Goal: Transaction & Acquisition: Purchase product/service

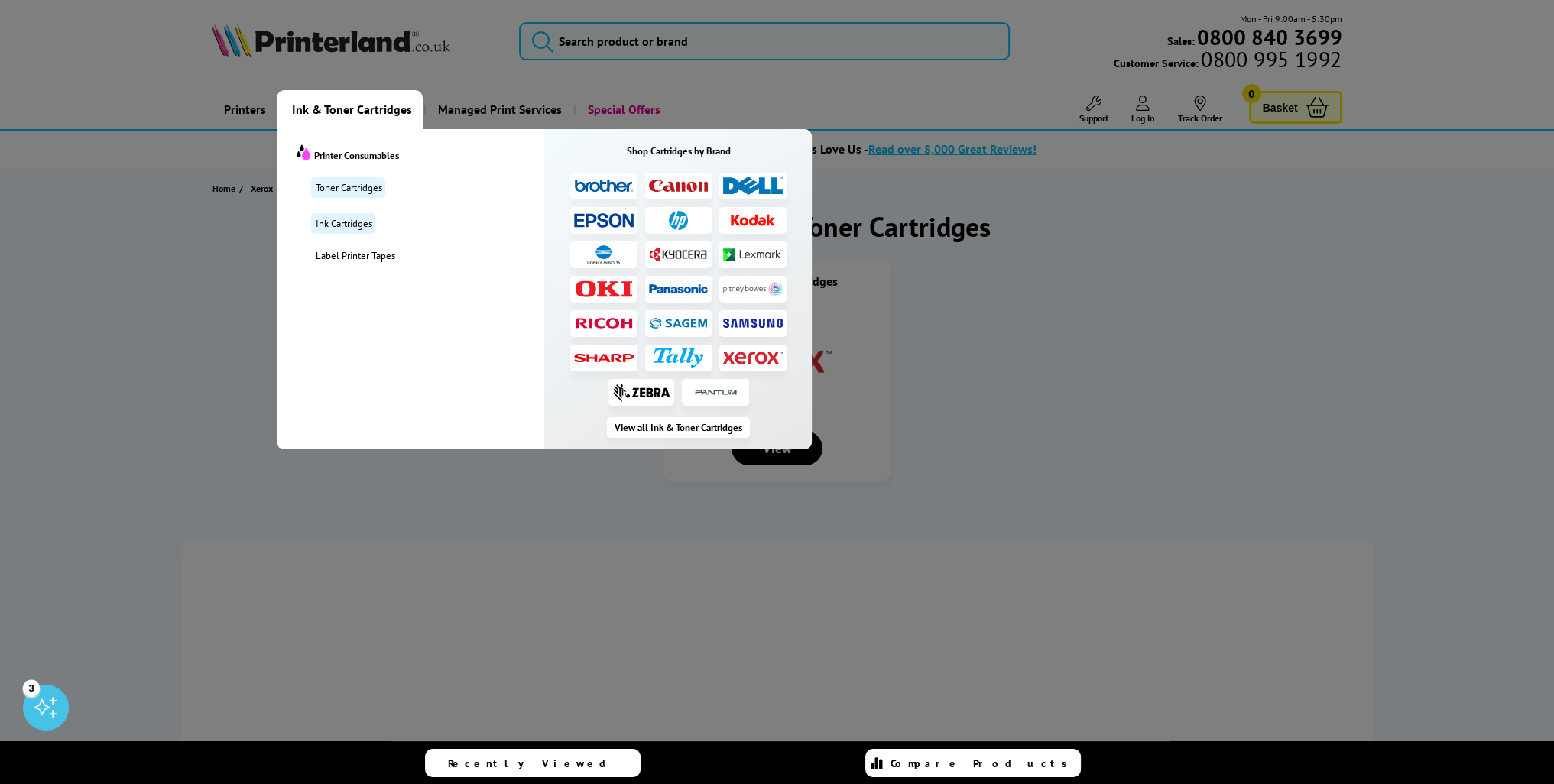
click at [738, 352] on img at bounding box center [753, 358] width 60 height 14
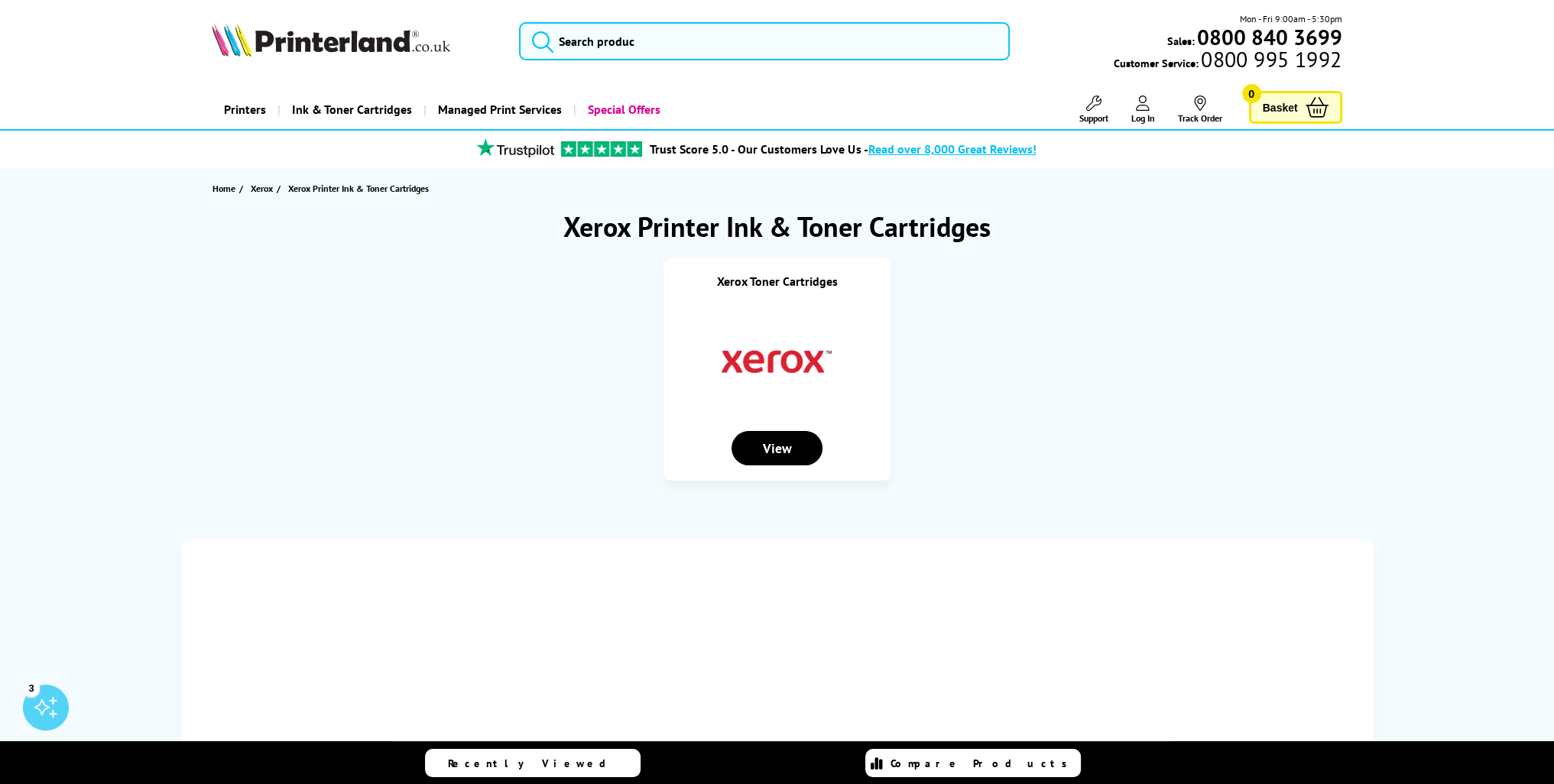
scroll to position [77, 0]
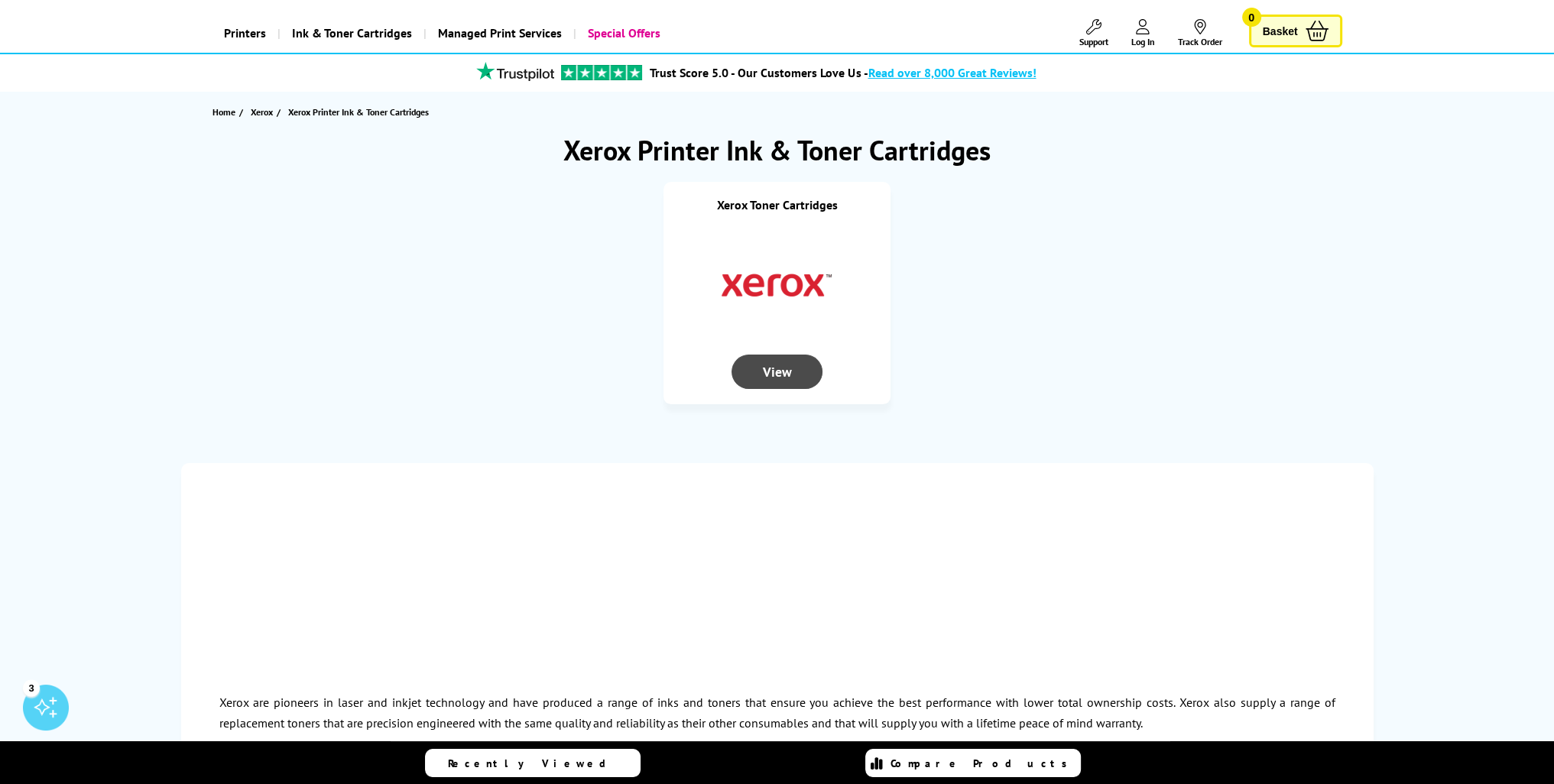
click at [771, 362] on div "View" at bounding box center [776, 371] width 90 height 34
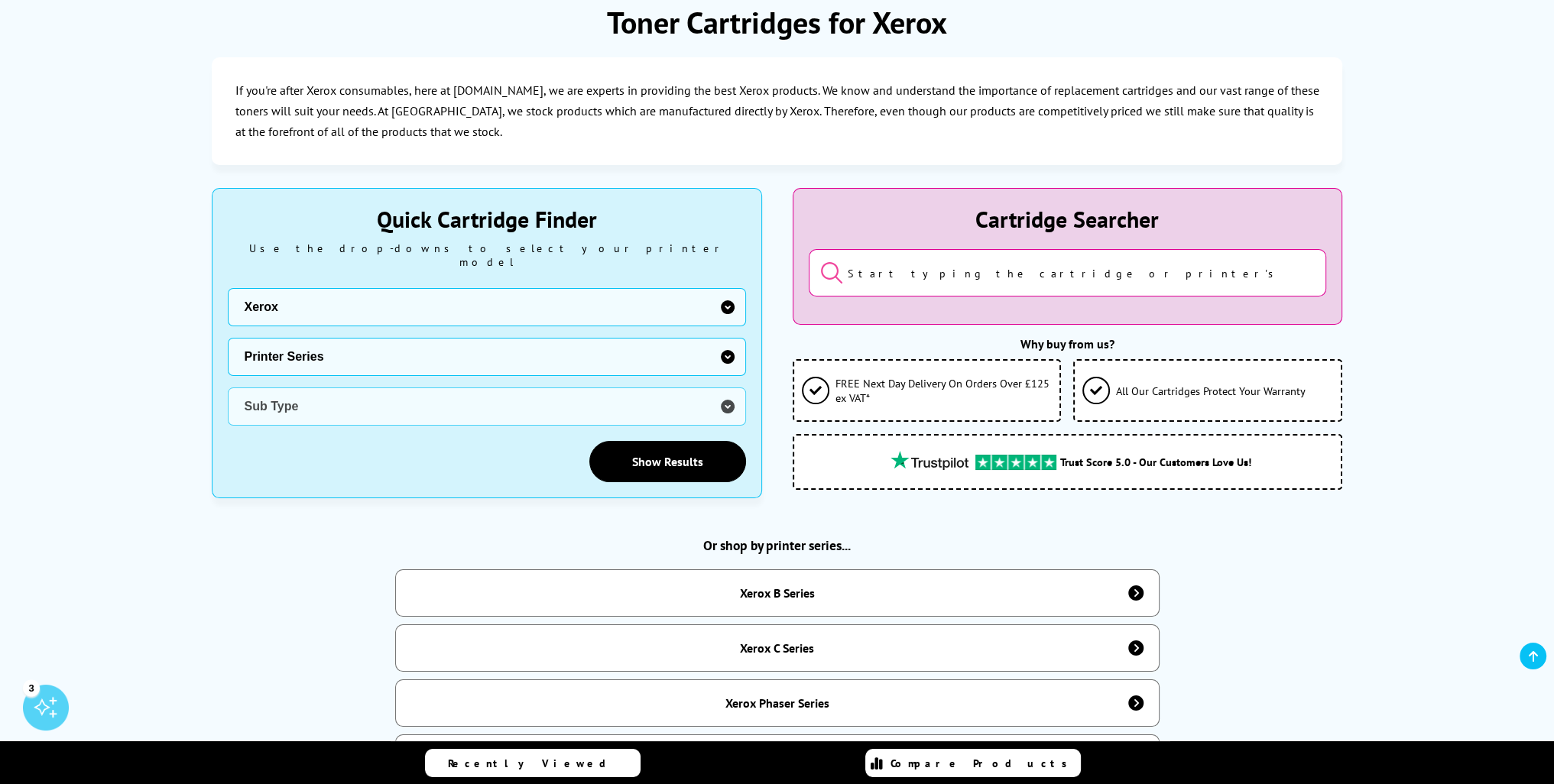
click at [307, 355] on select "Printer Series B Series C Series Phaser Series VersaLink Series WorkCentre Seri…" at bounding box center [487, 356] width 517 height 38
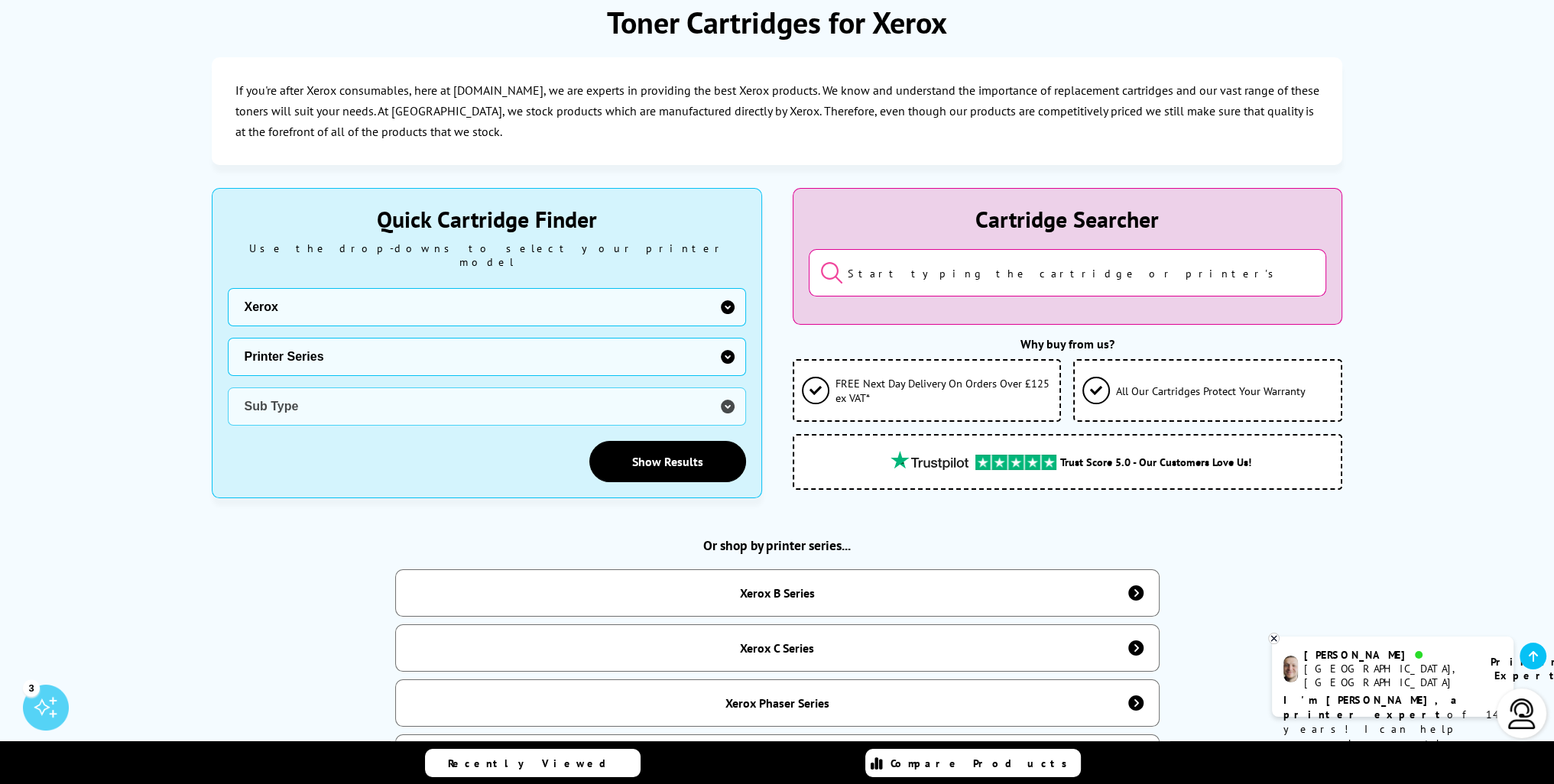
select select "38179"
click at [228, 338] on select "Printer Series B Series C Series Phaser Series VersaLink Series WorkCentre Seri…" at bounding box center [487, 356] width 517 height 38
click at [312, 387] on select "Sub Type Xerox C230 Xerox C235 Xerox C310 Xerox C315 Xerox C320 Xerox C325 Xero…" at bounding box center [487, 406] width 517 height 38
select select "39385"
click at [228, 387] on select "Sub Type Xerox C230 Xerox C235 Xerox C310 Xerox C315 Xerox C320 Xerox C325 Xero…" at bounding box center [487, 406] width 517 height 38
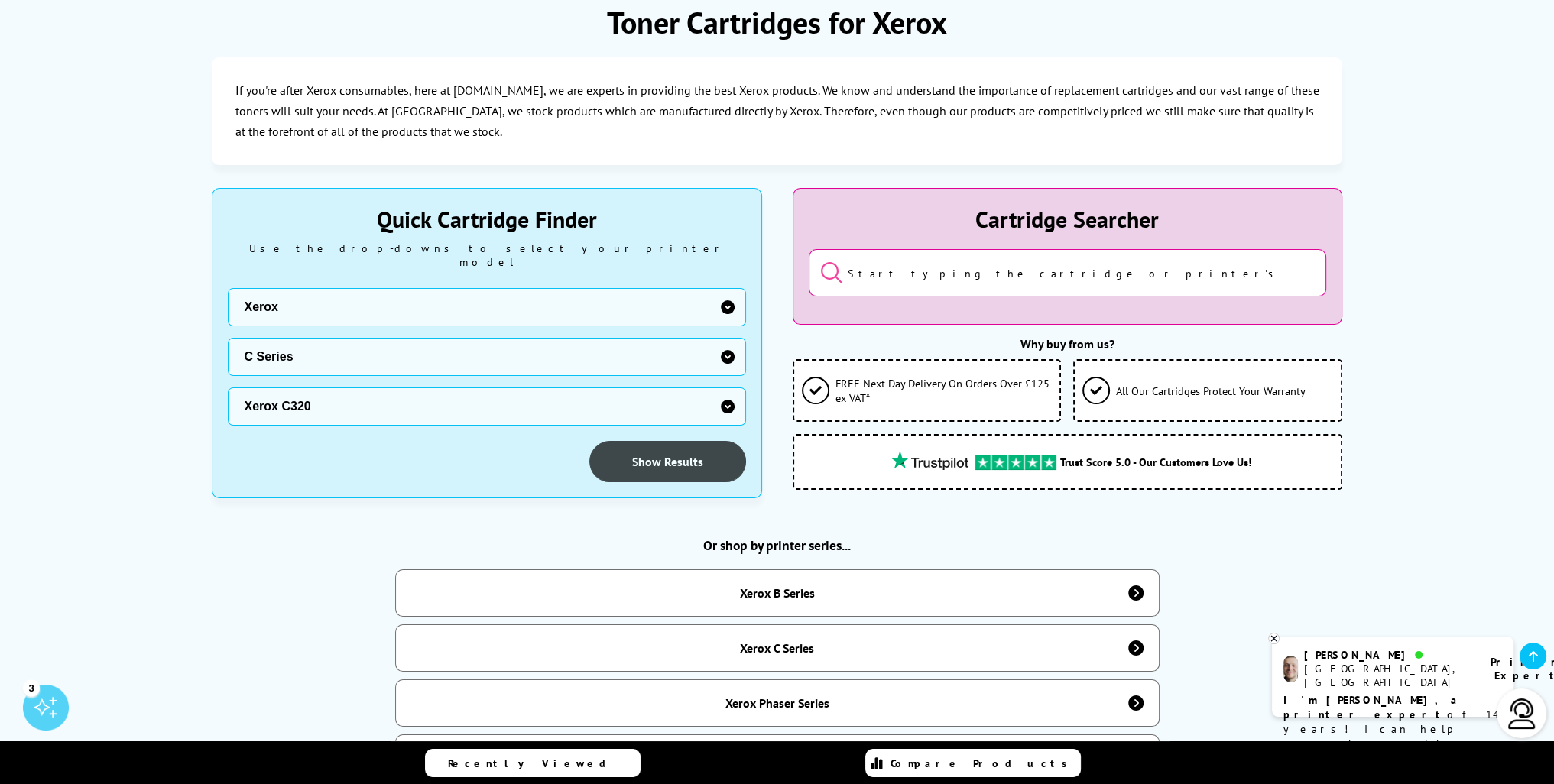
click at [650, 459] on link "Show Results" at bounding box center [668, 461] width 157 height 41
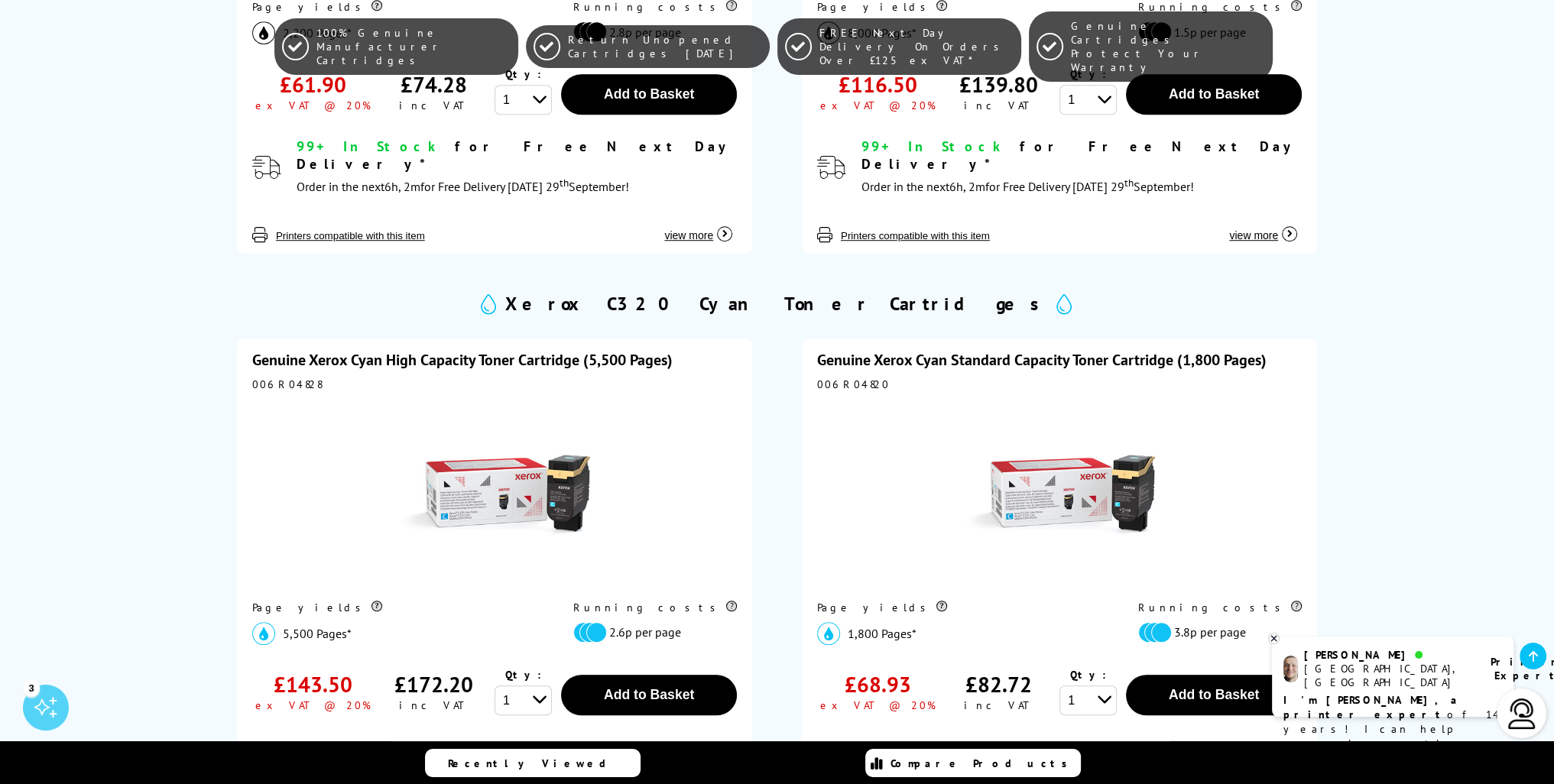
scroll to position [1528, 0]
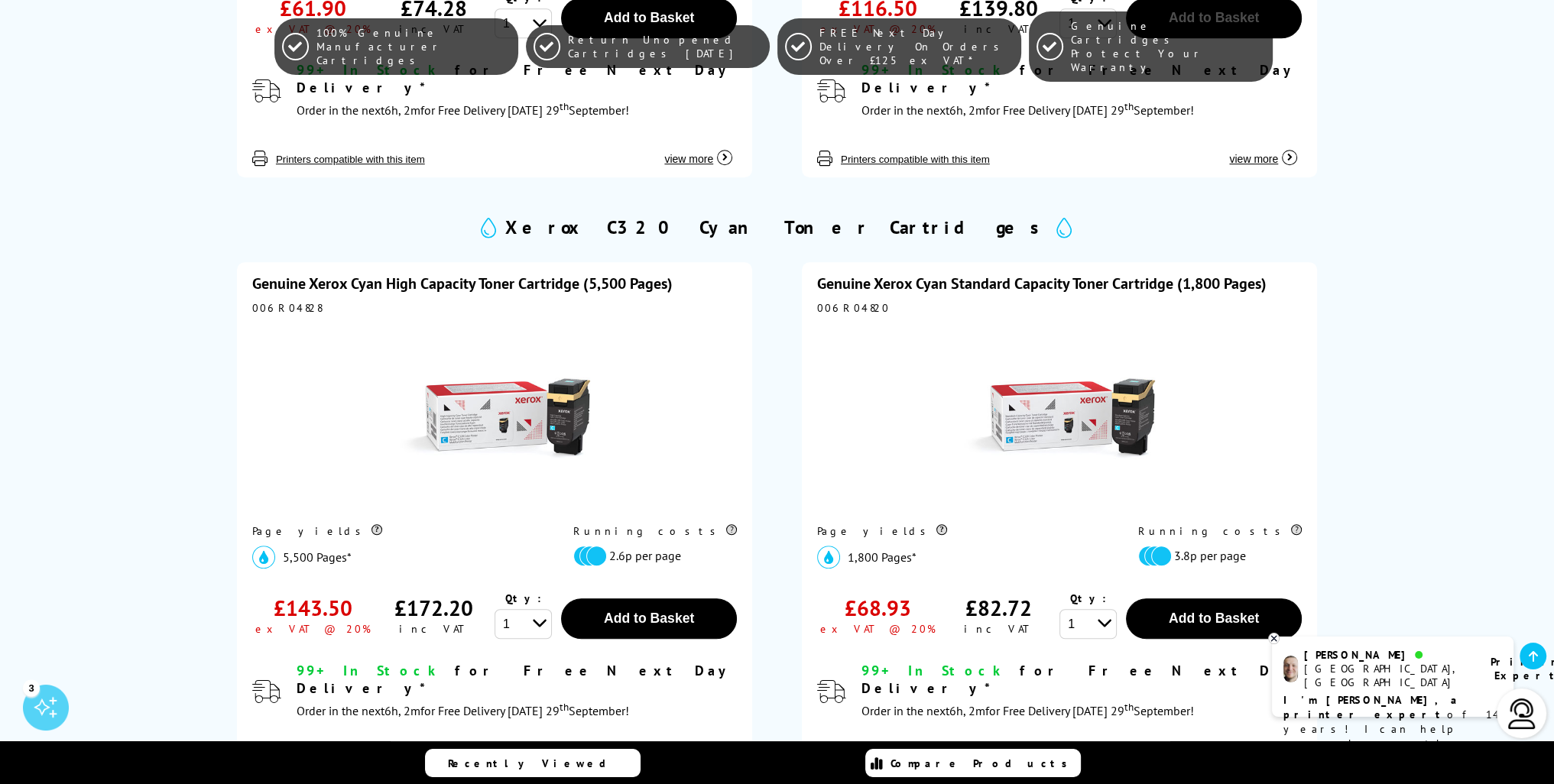
click at [1071, 274] on link "Genuine Xerox Cyan Standard Capacity Toner Cartridge (1,800 Pages)" at bounding box center [1041, 283] width 450 height 20
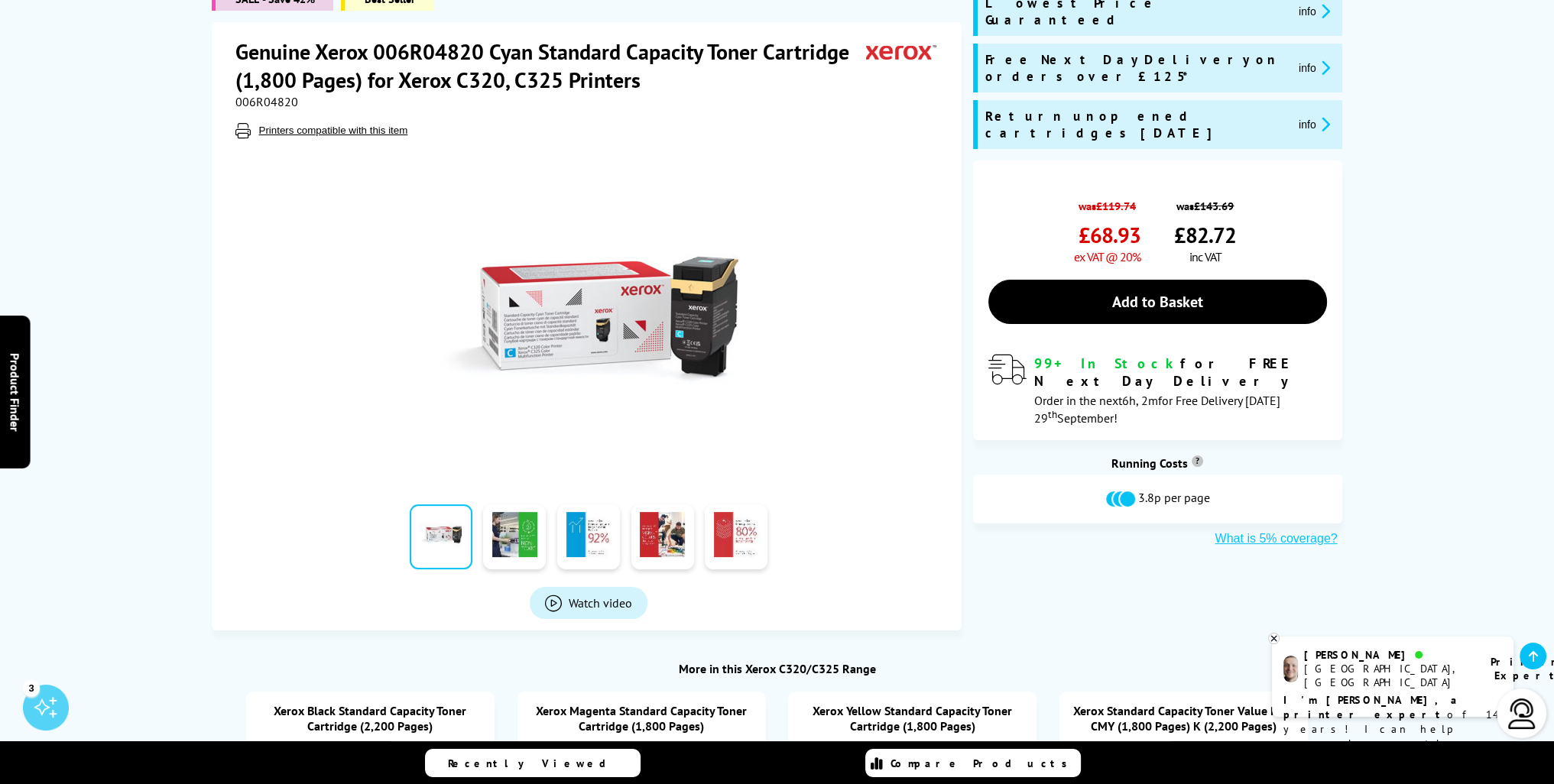
scroll to position [153, 0]
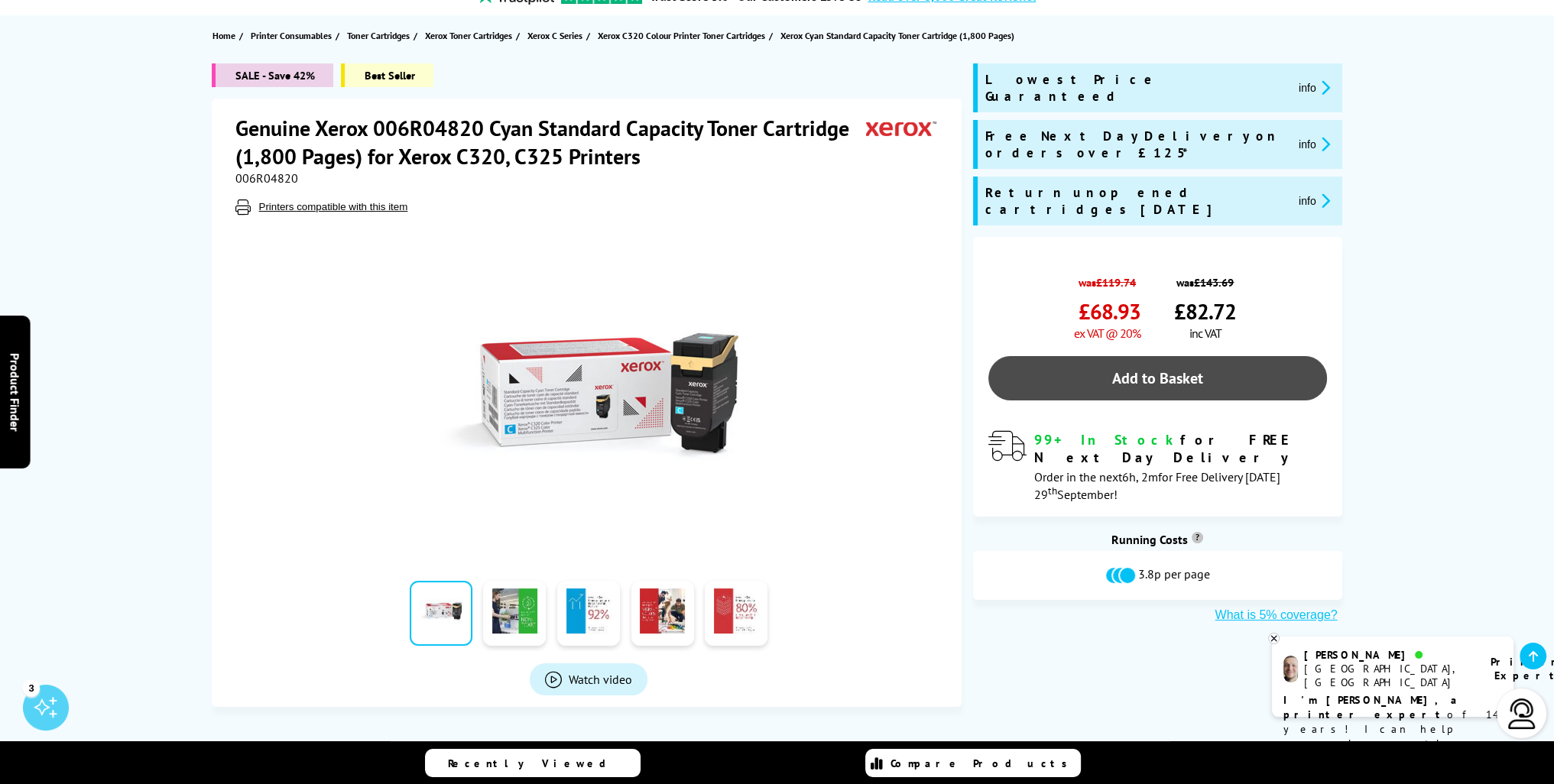
click at [1166, 356] on link "Add to Basket" at bounding box center [1157, 378] width 339 height 44
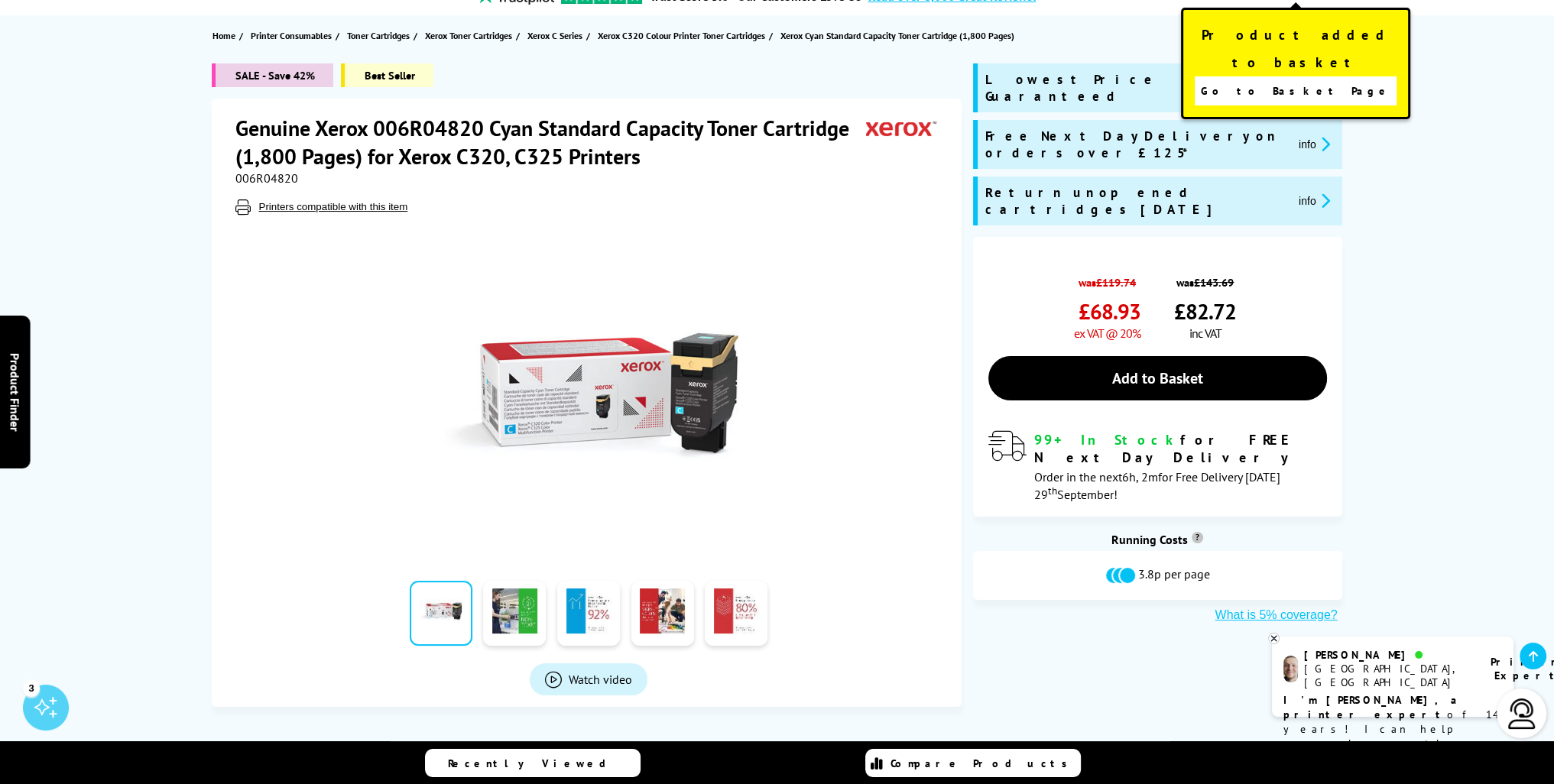
click at [1305, 80] on span "Go to Basket Page" at bounding box center [1295, 91] width 190 height 21
